Goal: Unclear: Browse casually

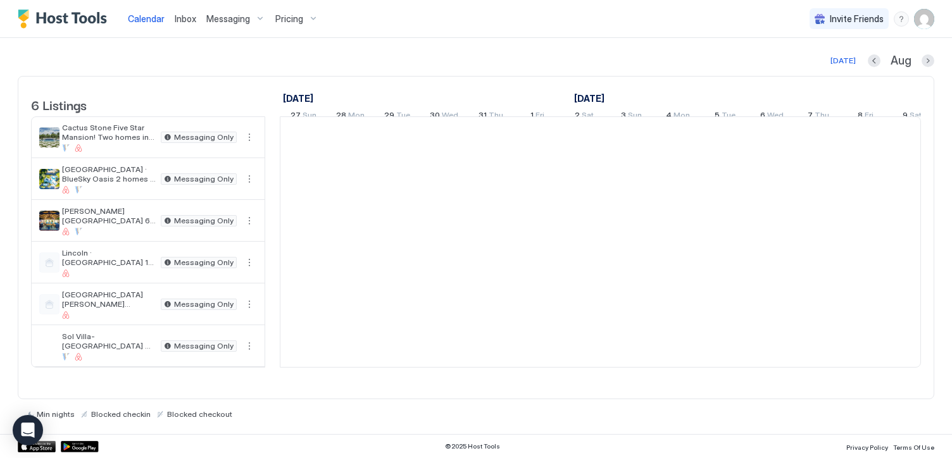
scroll to position [0, 703]
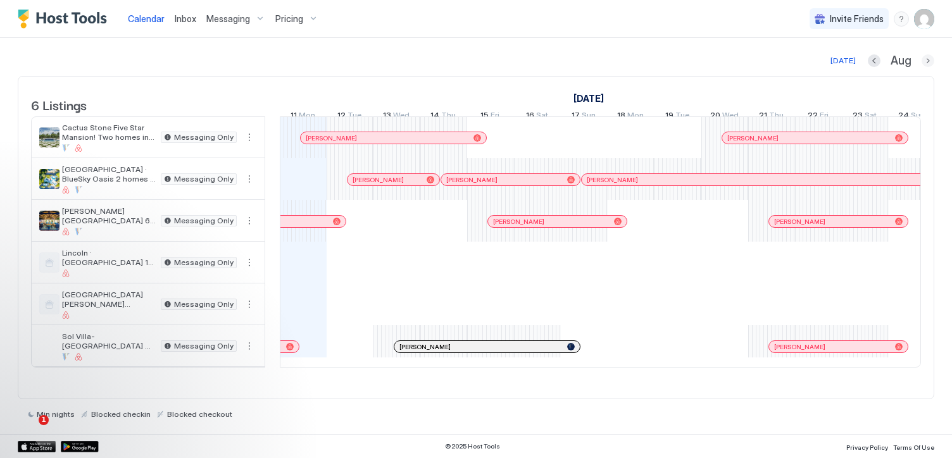
click at [927, 63] on button "Next month" at bounding box center [928, 60] width 13 height 13
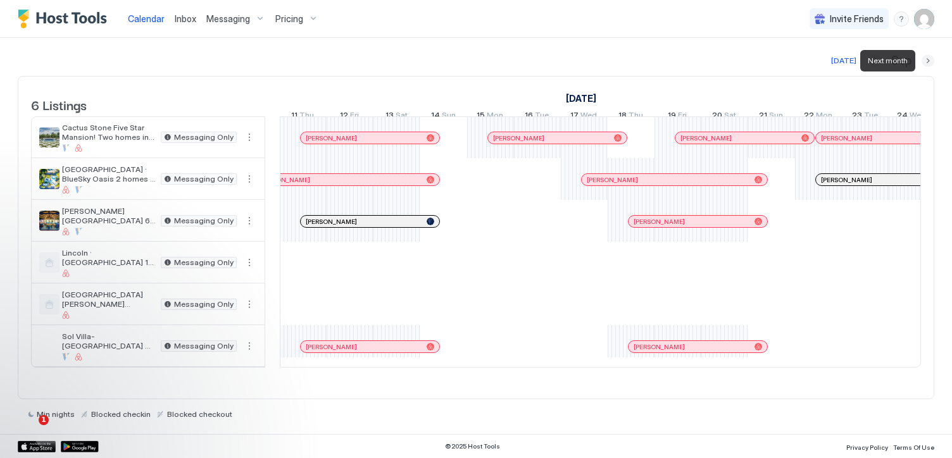
click at [927, 63] on button "Next month" at bounding box center [928, 60] width 13 height 13
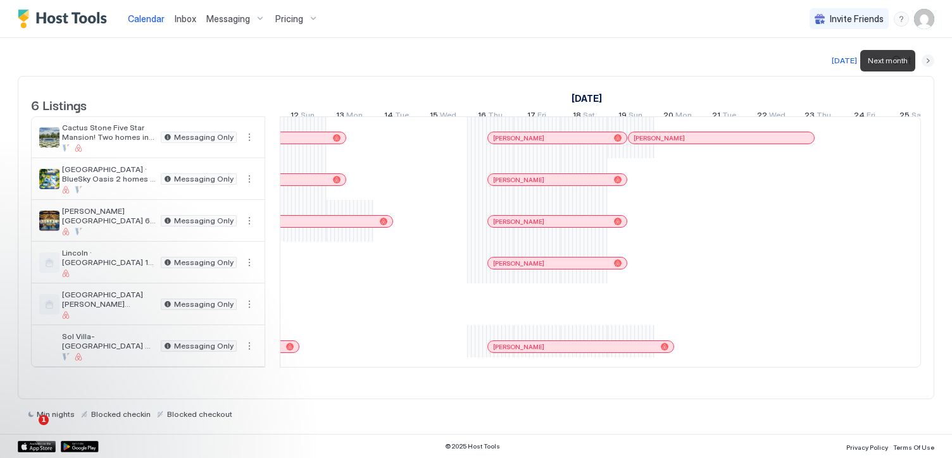
click at [927, 63] on button "Next month" at bounding box center [928, 60] width 13 height 13
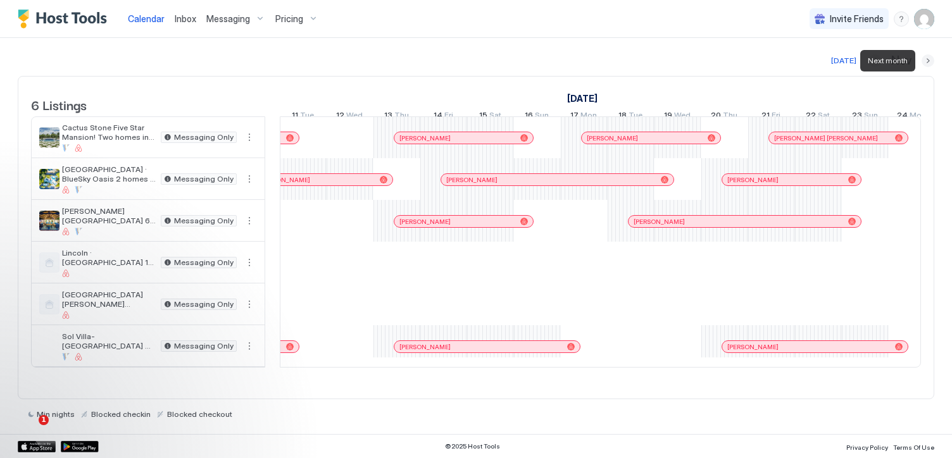
click at [927, 63] on button "Next month" at bounding box center [928, 60] width 13 height 13
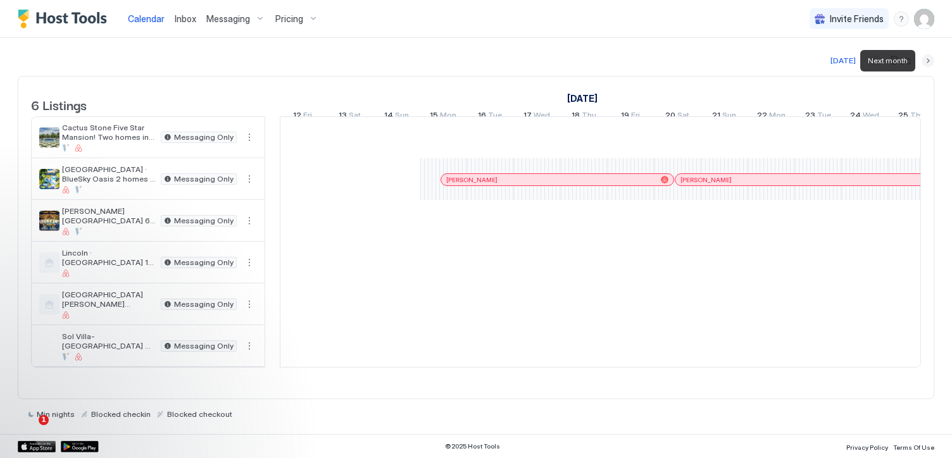
click at [927, 63] on button "Next month" at bounding box center [928, 60] width 13 height 13
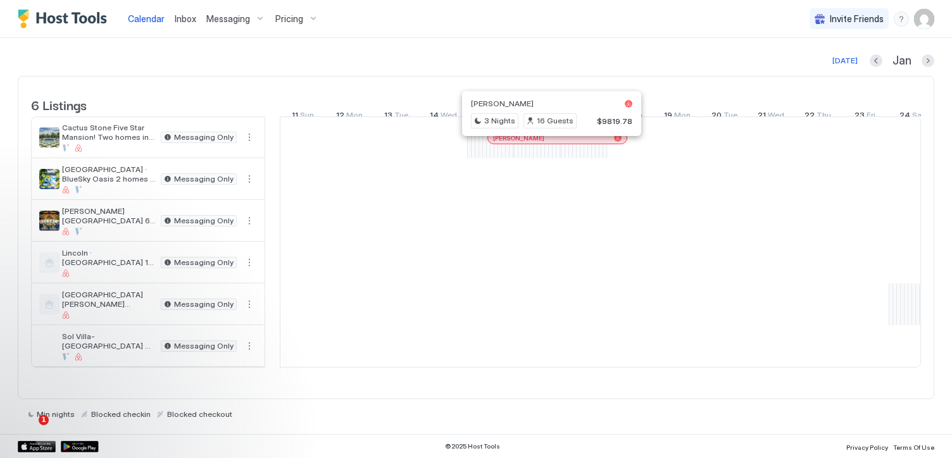
click at [546, 143] on div at bounding box center [546, 138] width 10 height 10
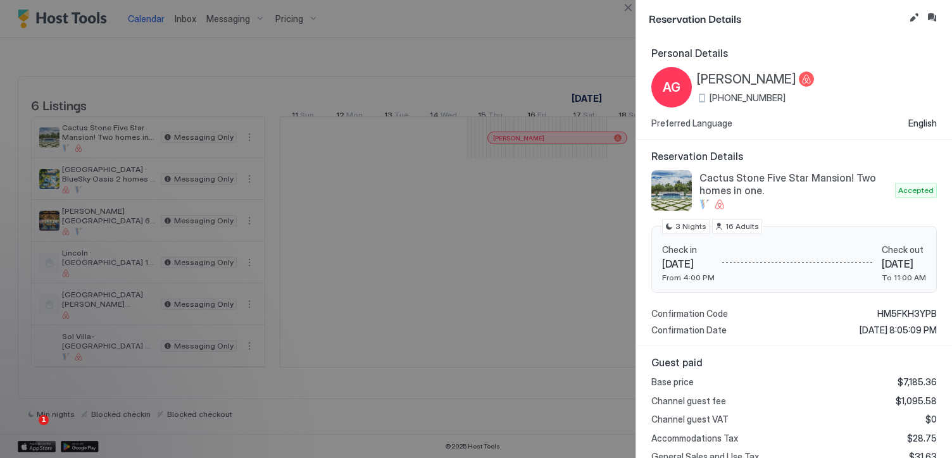
click at [558, 89] on div at bounding box center [476, 229] width 952 height 458
click at [593, 49] on div at bounding box center [476, 229] width 952 height 458
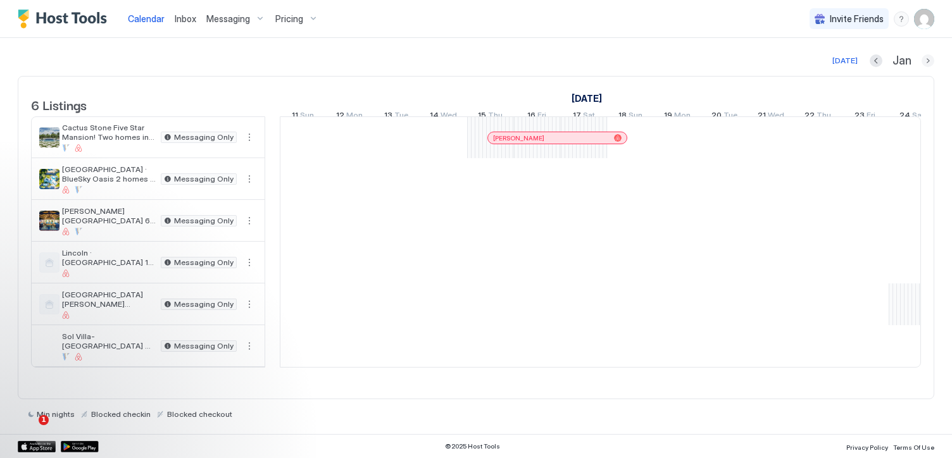
click at [929, 59] on button "Next month" at bounding box center [928, 60] width 13 height 13
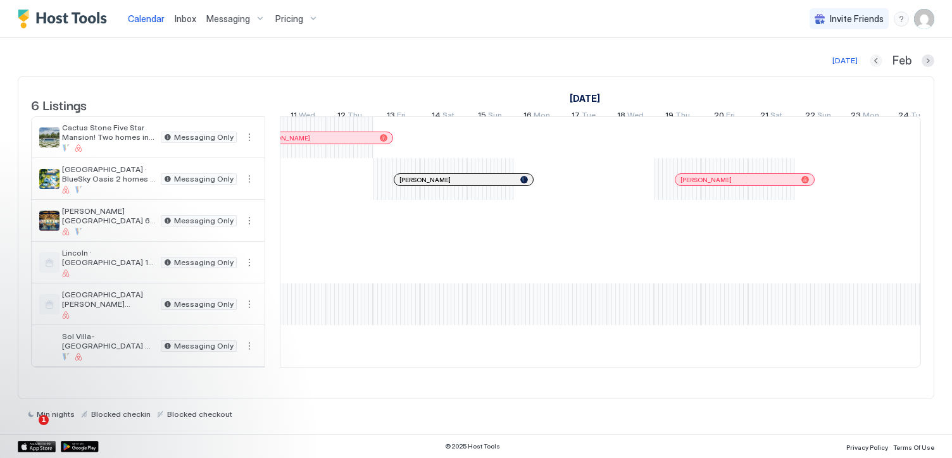
click at [875, 61] on button "Previous month" at bounding box center [876, 60] width 13 height 13
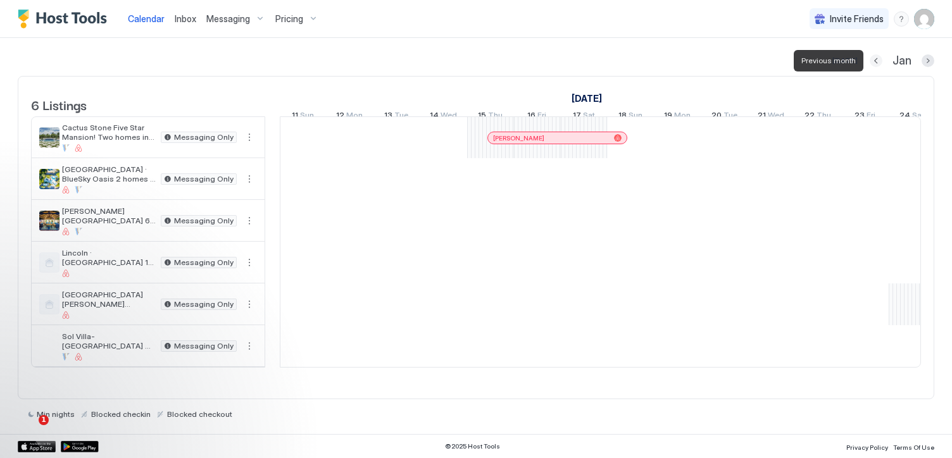
click at [875, 61] on button "Previous month" at bounding box center [876, 60] width 13 height 13
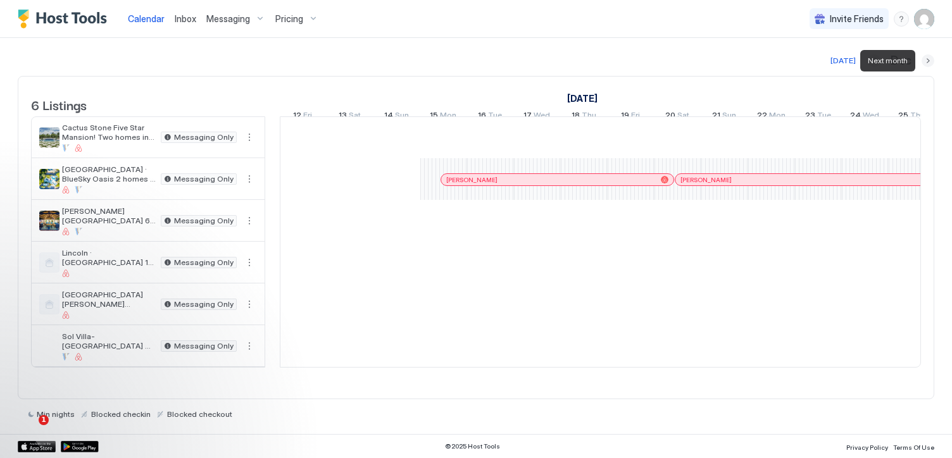
click at [930, 61] on button "Next month" at bounding box center [928, 60] width 13 height 13
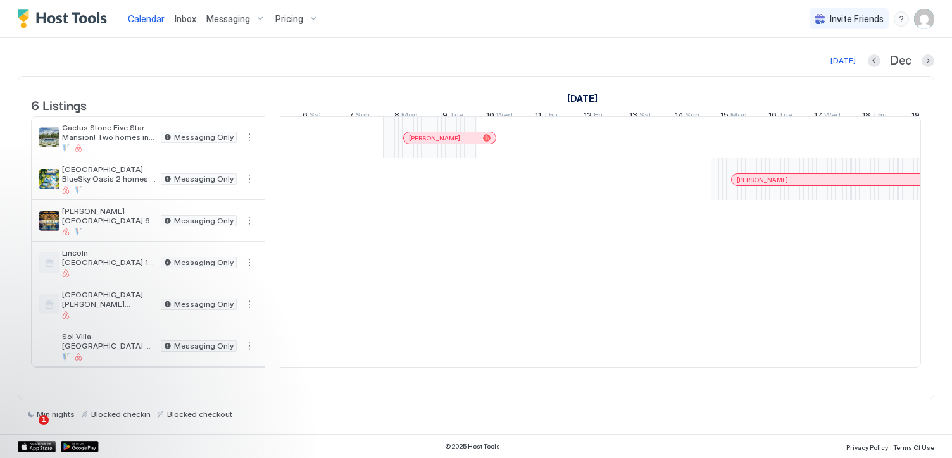
scroll to position [0, 411]
